Goal: Task Accomplishment & Management: Manage account settings

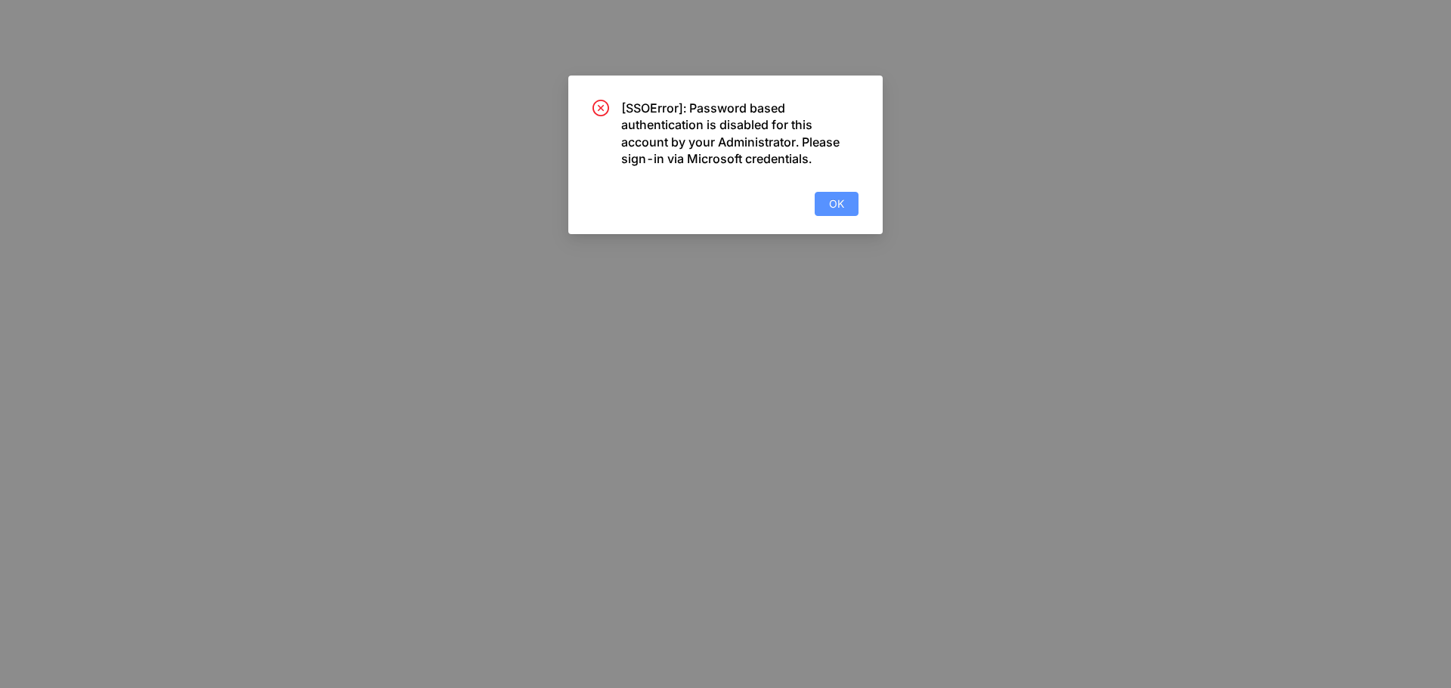
click at [846, 204] on button "OK" at bounding box center [837, 204] width 44 height 24
click at [838, 204] on span "OK" at bounding box center [836, 204] width 15 height 17
click at [840, 200] on span "OK" at bounding box center [836, 204] width 15 height 17
